Goal: Navigation & Orientation: Go to known website

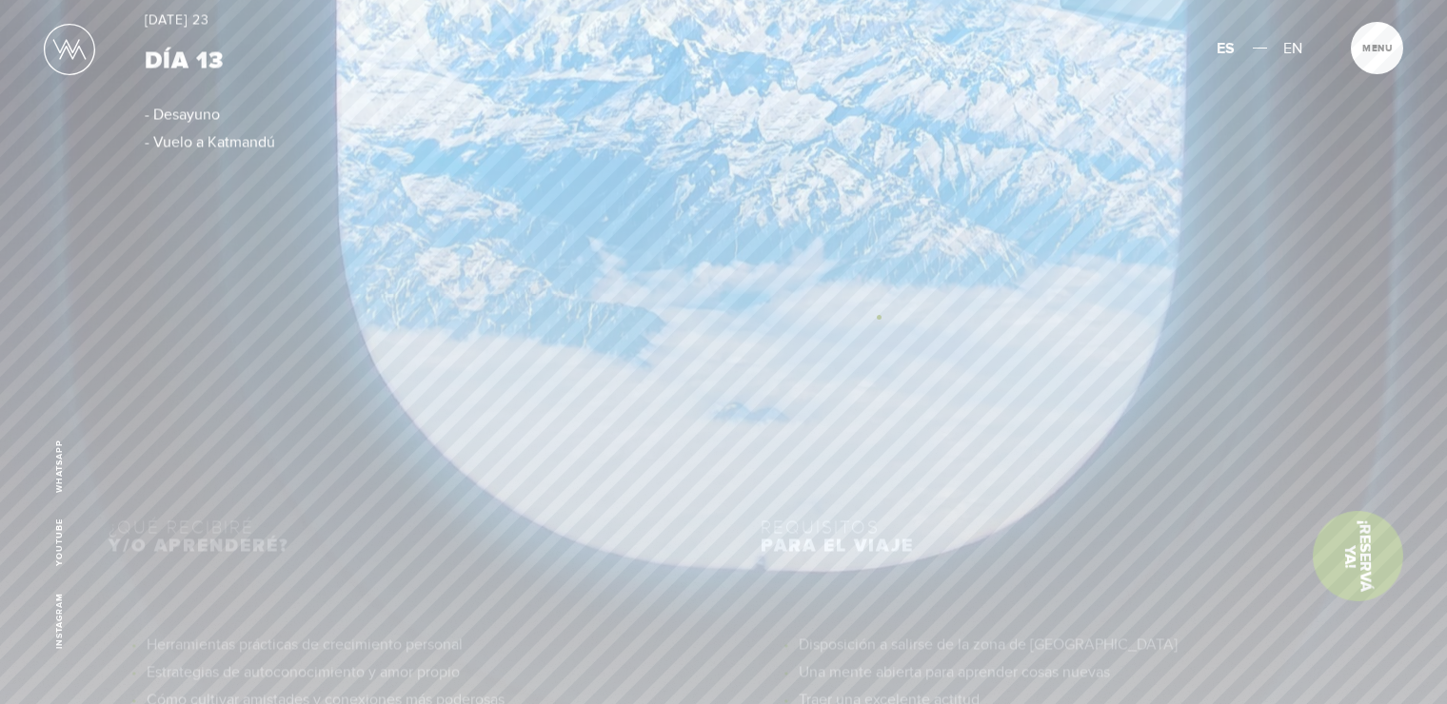
scroll to position [8565, 0]
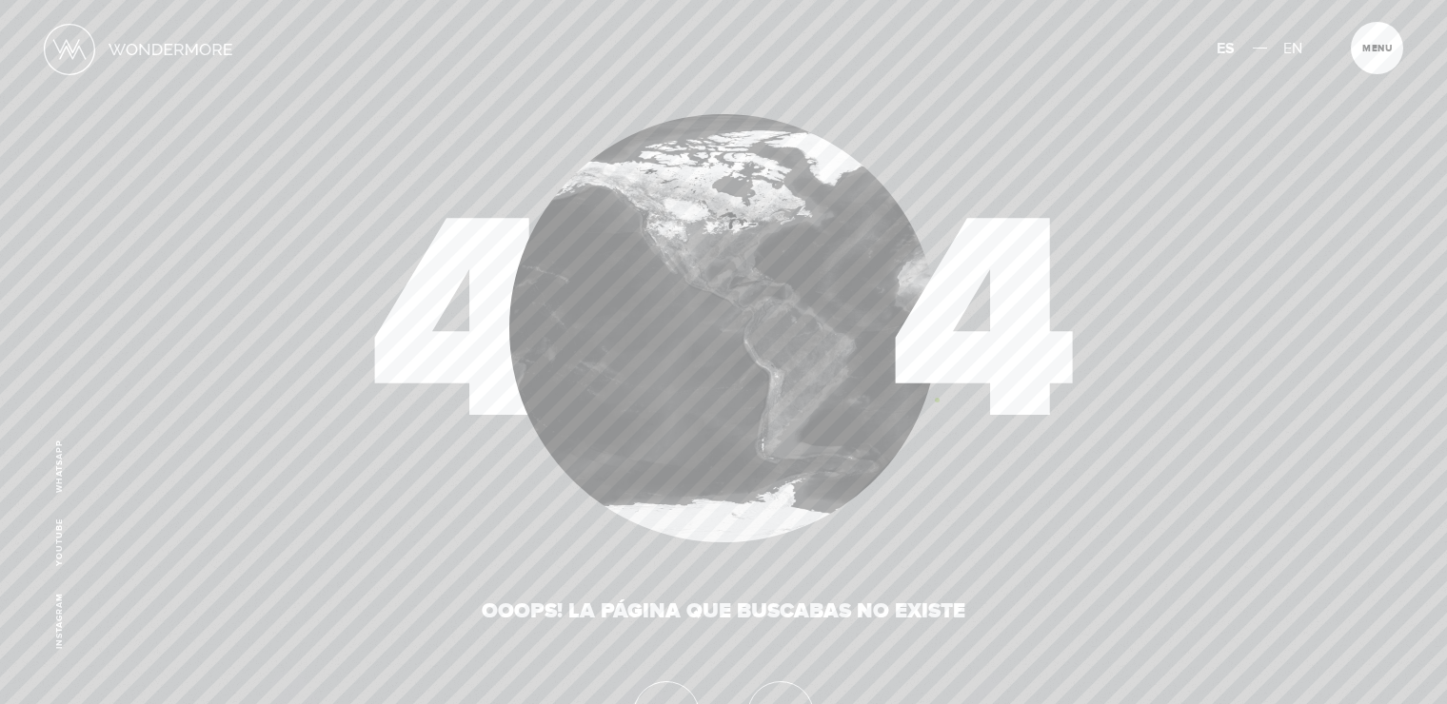
drag, startPoint x: 651, startPoint y: 281, endPoint x: 936, endPoint y: 400, distance: 309.3
click at [936, 400] on h1 "4 4" at bounding box center [723, 328] width 1230 height 428
